Goal: Navigation & Orientation: Find specific page/section

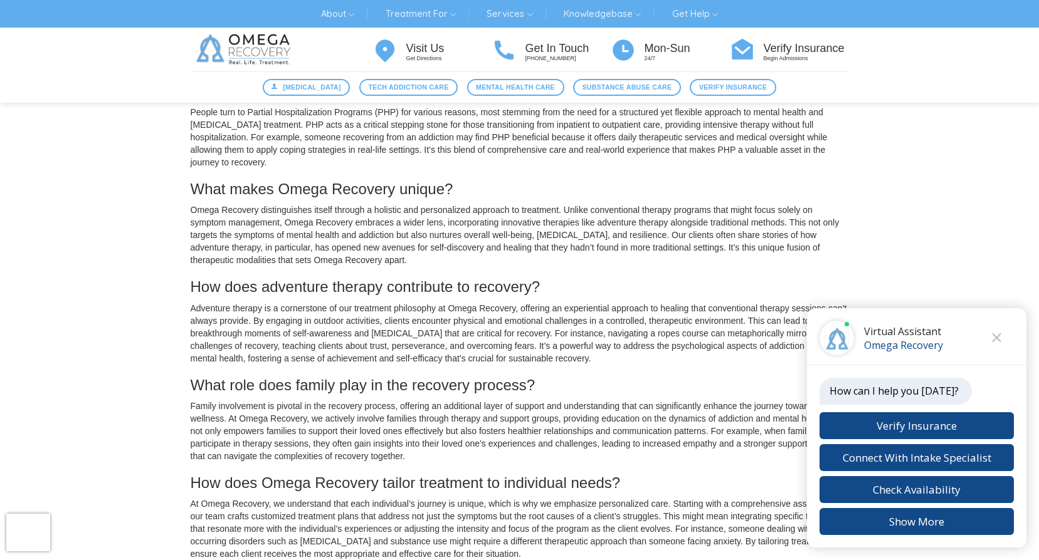
scroll to position [1128, 0]
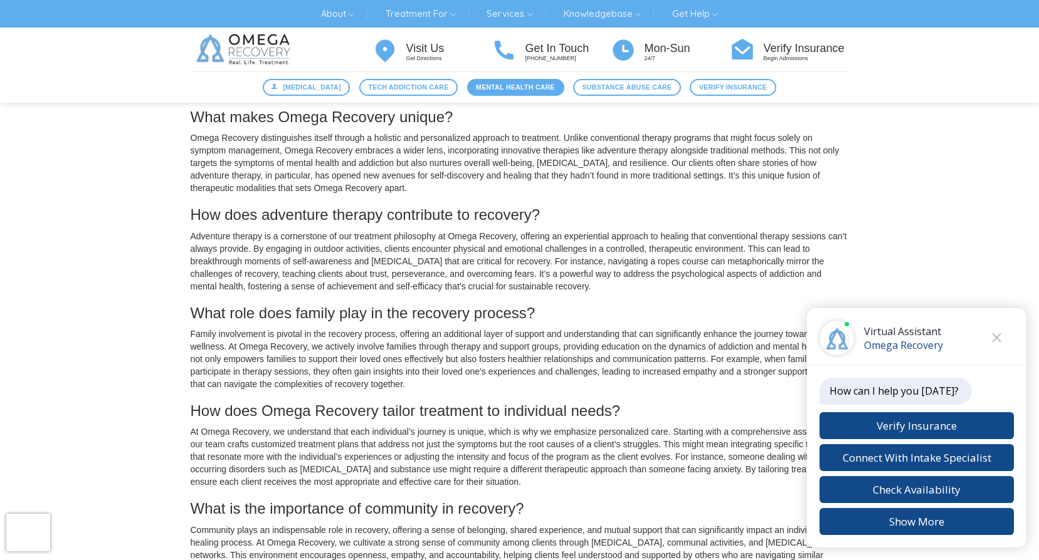
click at [516, 88] on span "Mental Health Care" at bounding box center [515, 87] width 79 height 11
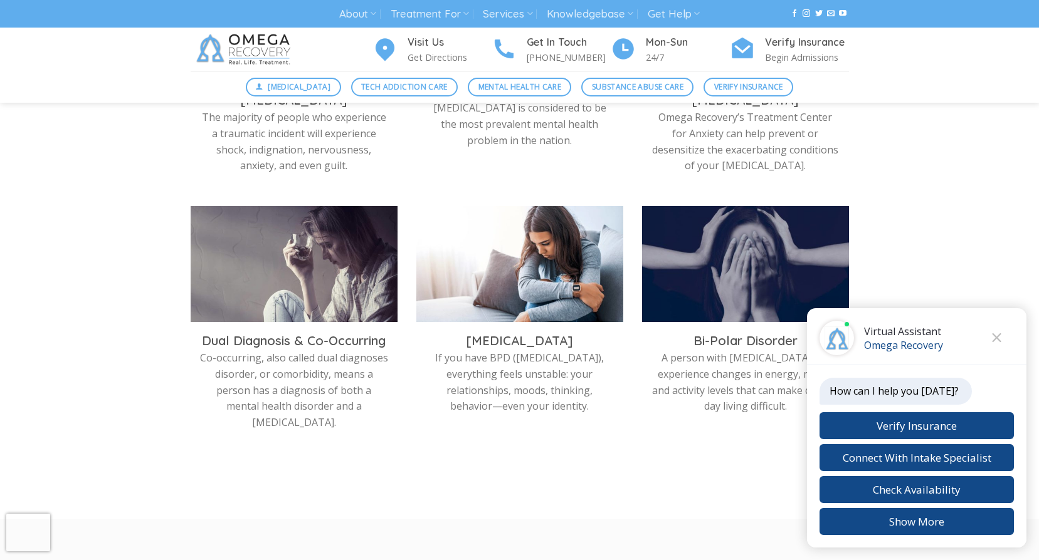
scroll to position [564, 0]
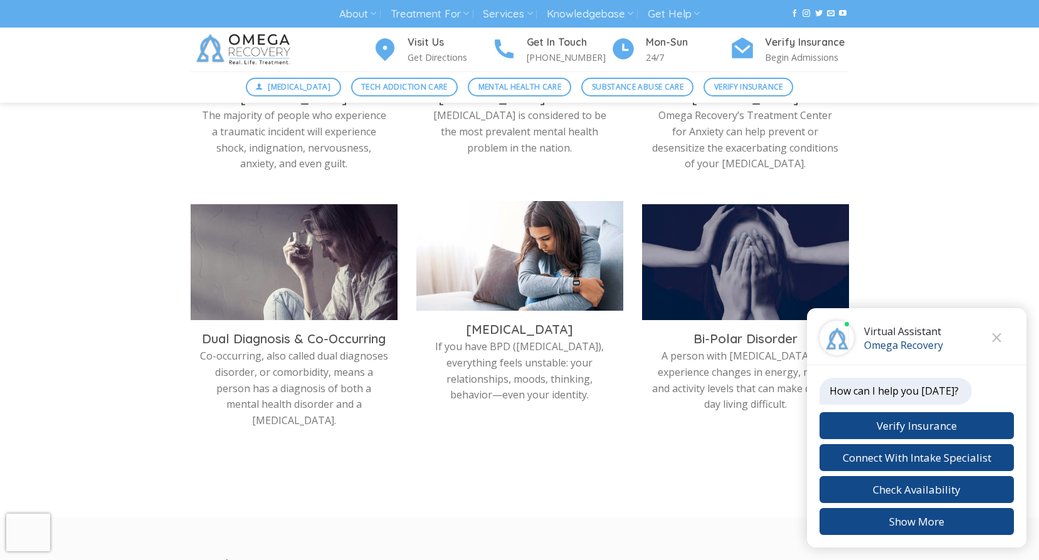
click at [522, 283] on img at bounding box center [519, 259] width 207 height 116
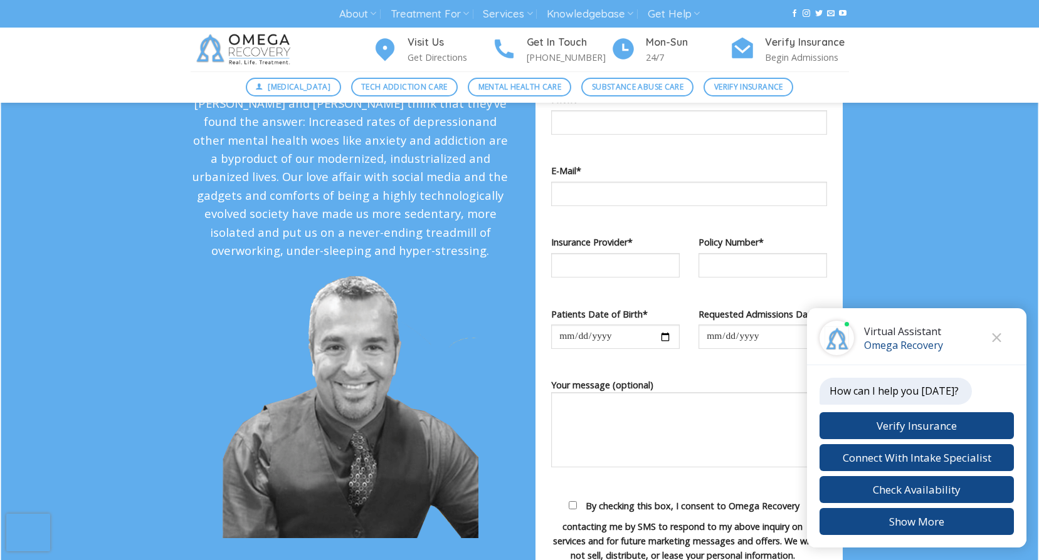
scroll to position [1191, 0]
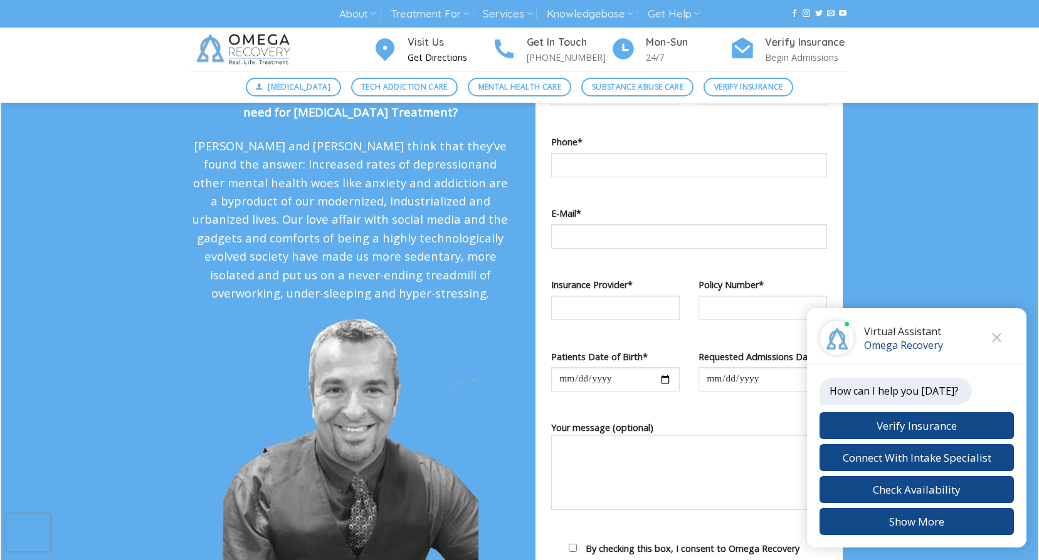
click at [424, 53] on p "Get Directions" at bounding box center [449, 57] width 84 height 14
click at [422, 56] on p "Get Directions" at bounding box center [449, 57] width 84 height 14
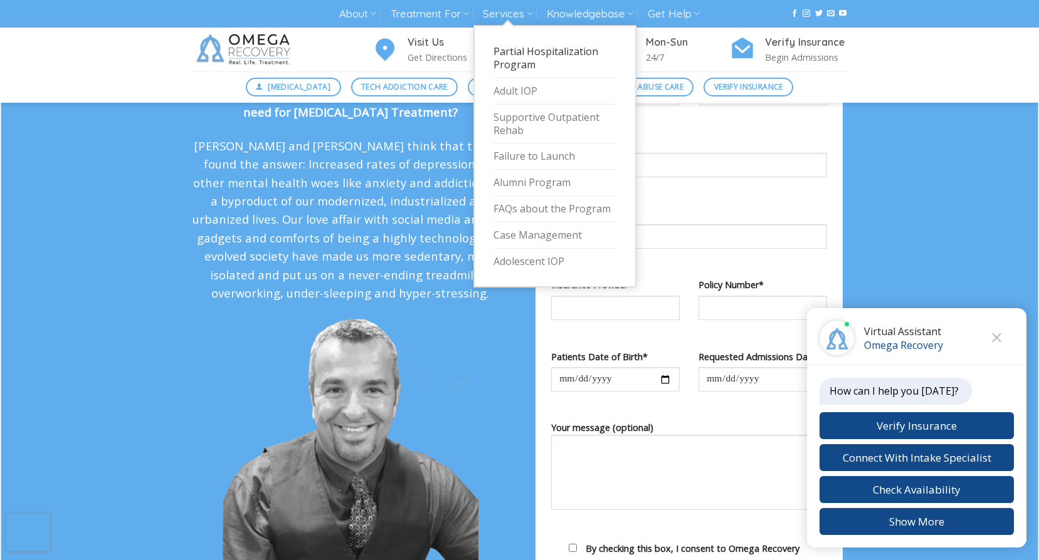
click at [525, 54] on link "Partial Hospitalization Program" at bounding box center [554, 58] width 123 height 39
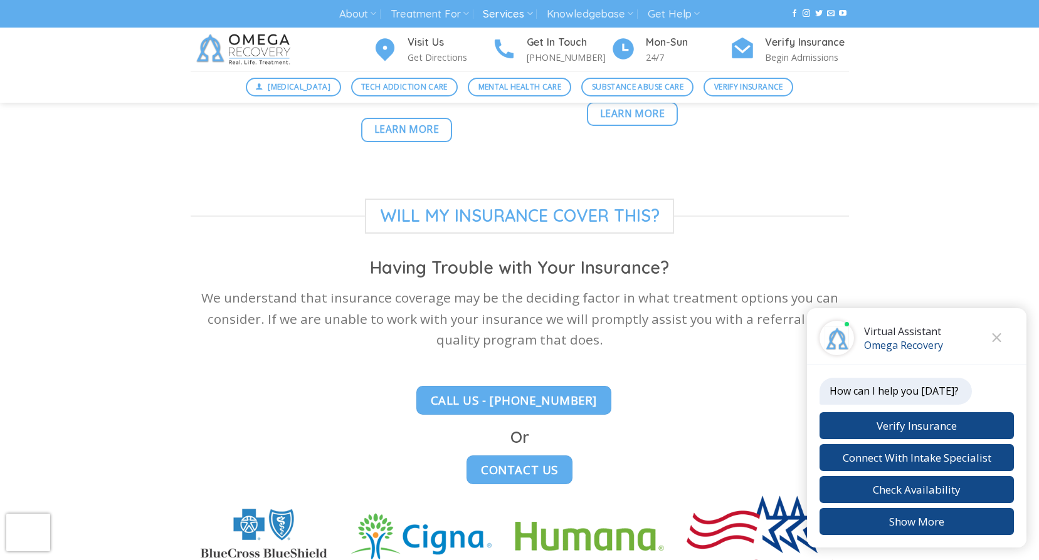
scroll to position [3260, 0]
